Goal: Check status: Check status

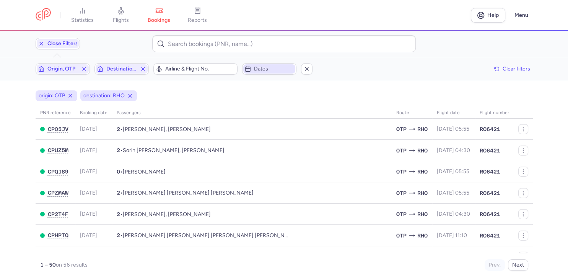
click at [262, 70] on span "Dates" at bounding box center [274, 69] width 40 height 6
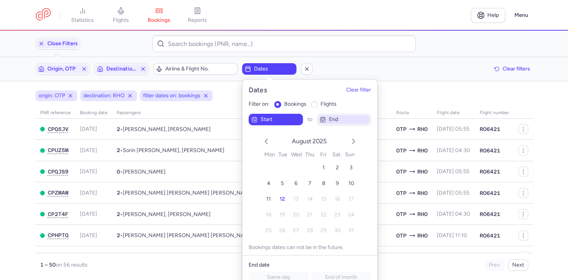
click at [337, 119] on span "end" at bounding box center [349, 119] width 40 height 6
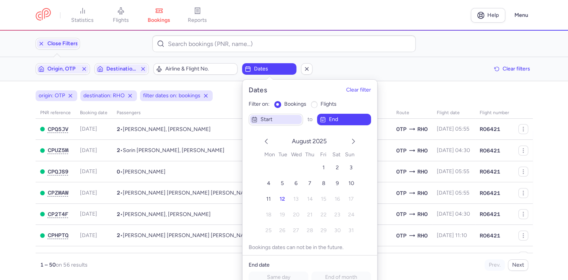
click at [270, 119] on span "start" at bounding box center [281, 119] width 40 height 6
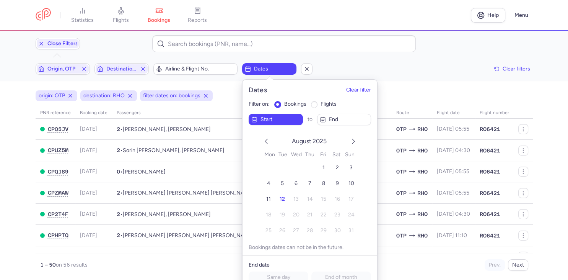
click at [313, 104] on input "flights" at bounding box center [314, 104] width 7 height 7
radio input "true"
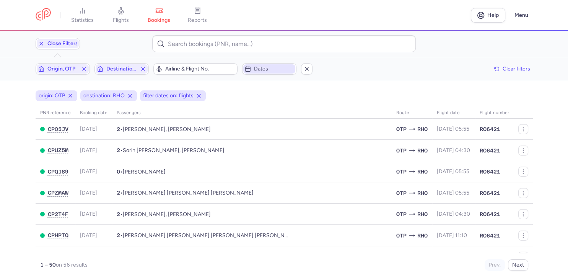
click at [268, 70] on span "Dates" at bounding box center [274, 69] width 40 height 6
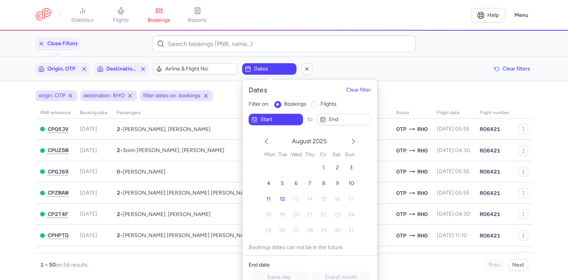
click at [315, 106] on input "flights" at bounding box center [314, 104] width 7 height 7
radio input "true"
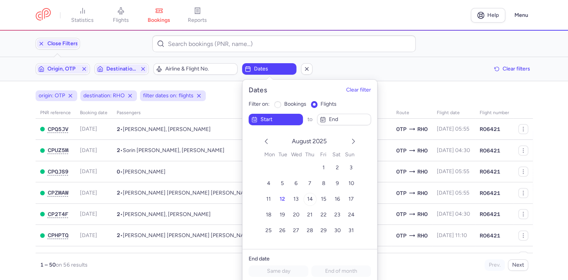
click at [311, 201] on span "14" at bounding box center [310, 199] width 6 height 7
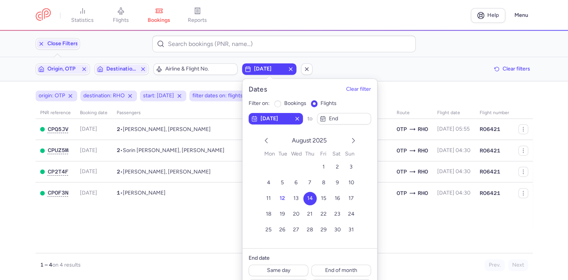
scroll to position [17, 0]
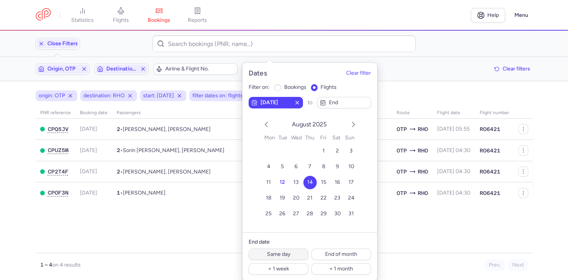
click at [272, 253] on button "Same day" at bounding box center [279, 253] width 60 height 11
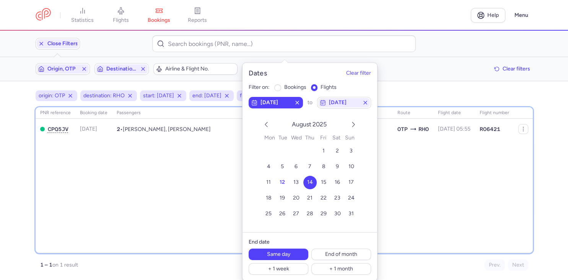
click at [206, 215] on div "PNR reference Booking date Passengers Route flight date Flight number CPQ5JV 20…" at bounding box center [284, 180] width 497 height 146
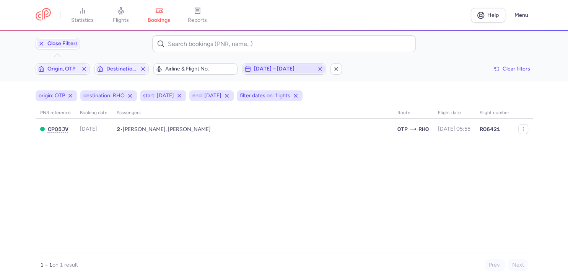
click at [290, 70] on span "2025-08-14 – 2025-08-14" at bounding box center [284, 69] width 60 height 6
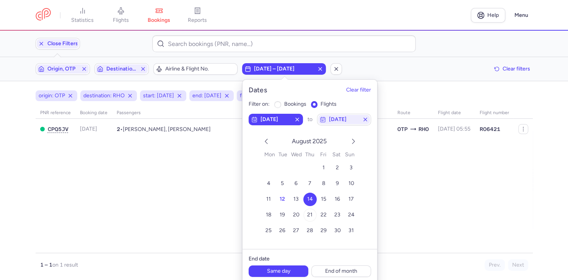
click at [311, 215] on span "21" at bounding box center [309, 214] width 5 height 7
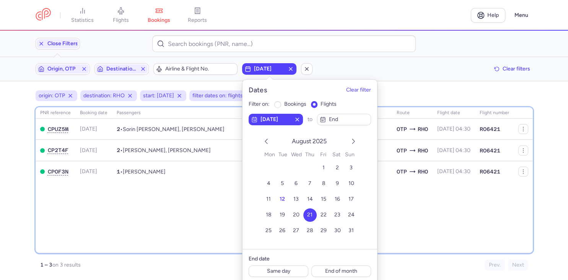
click at [191, 215] on div "PNR reference Booking date Passengers Route flight date Flight number CPUZ5M 20…" at bounding box center [284, 180] width 497 height 146
